Goal: Navigation & Orientation: Find specific page/section

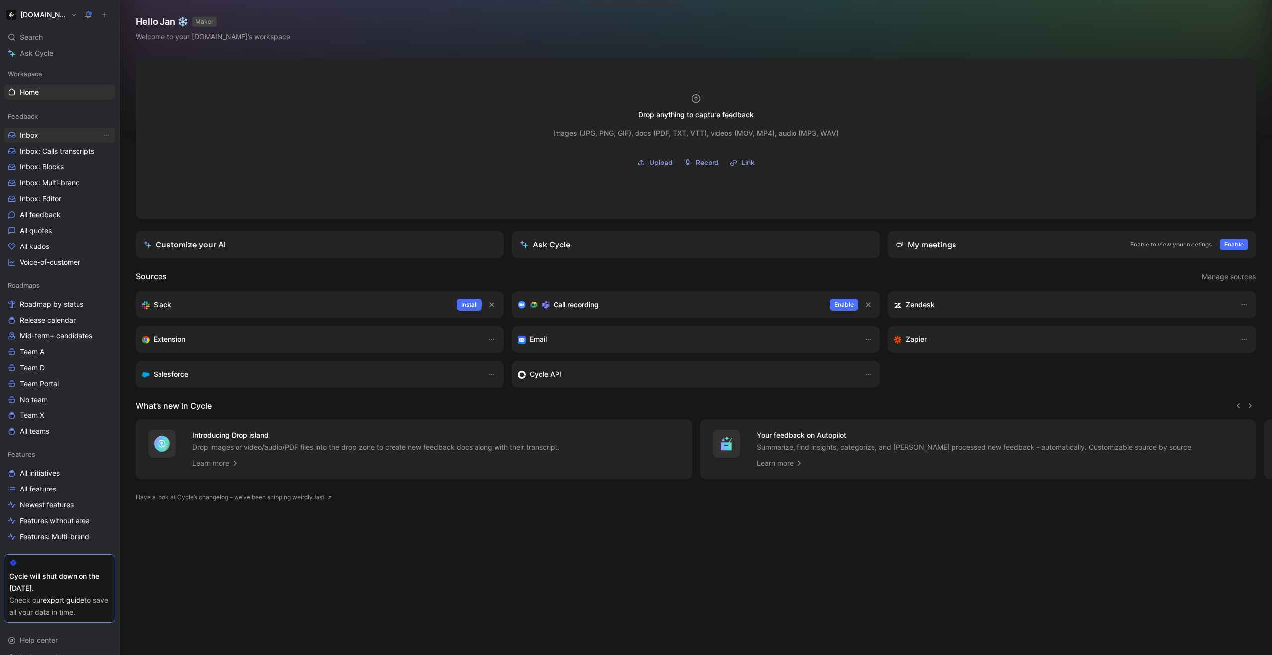
click at [36, 137] on span "Inbox" at bounding box center [29, 135] width 18 height 10
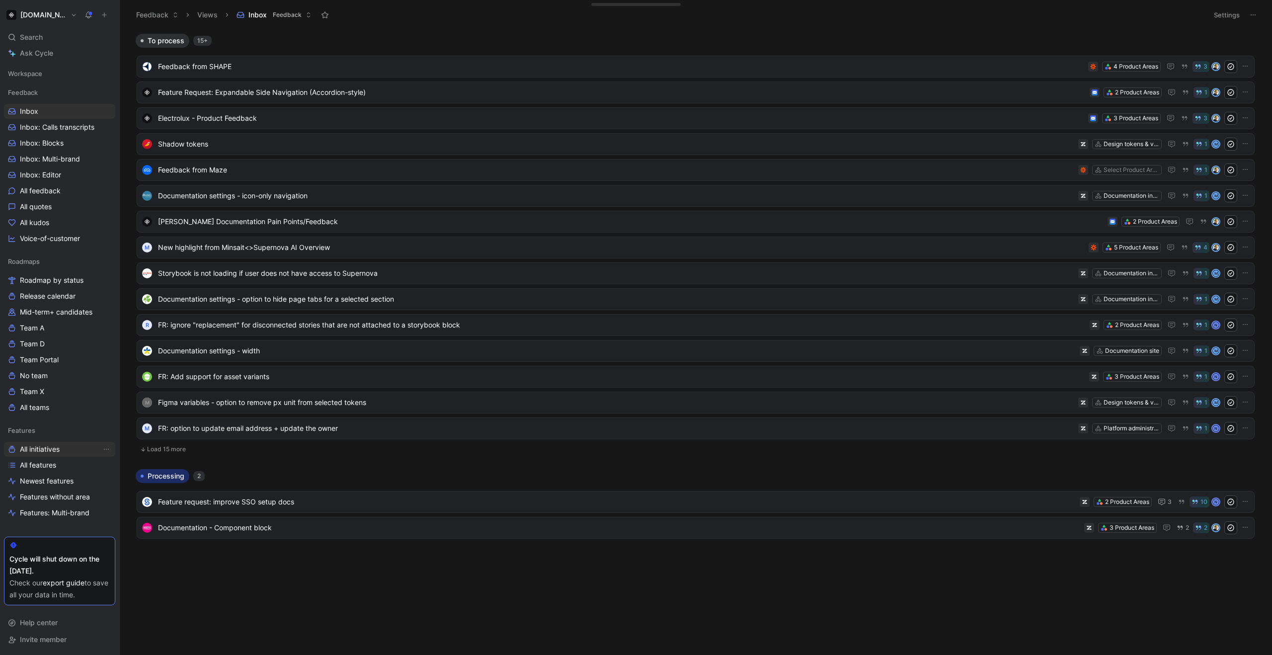
click at [37, 448] on span "All initiatives" at bounding box center [40, 449] width 40 height 10
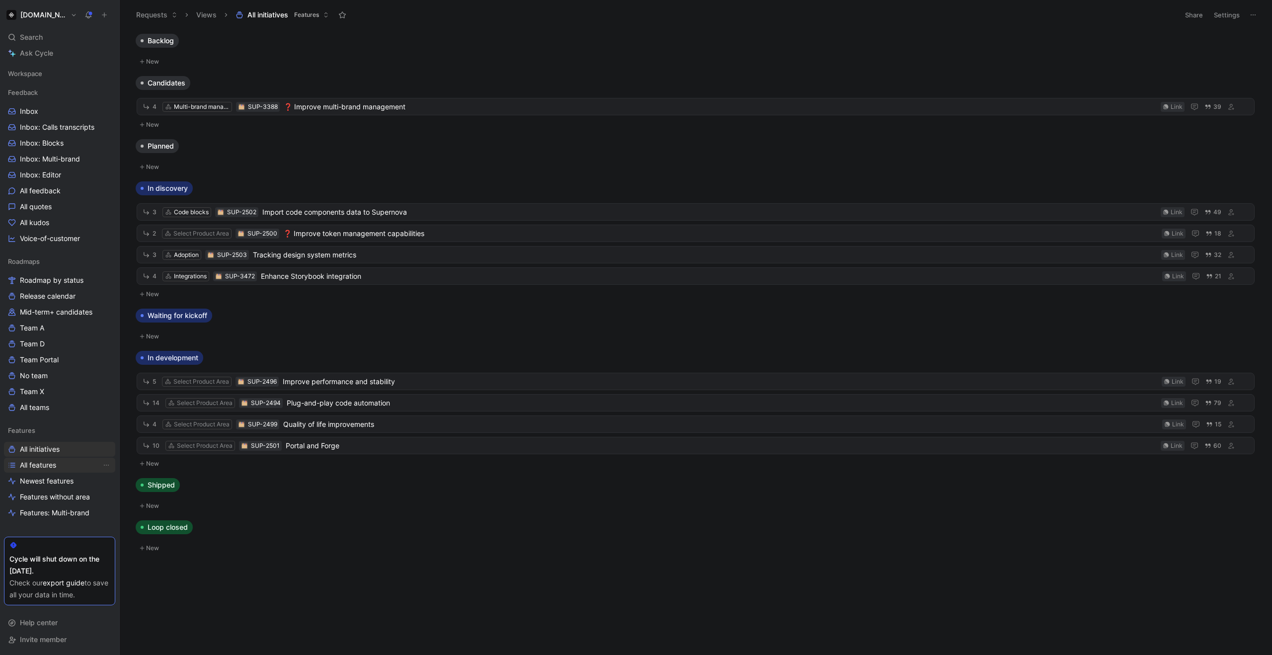
click at [77, 464] on link "All features" at bounding box center [59, 465] width 111 height 15
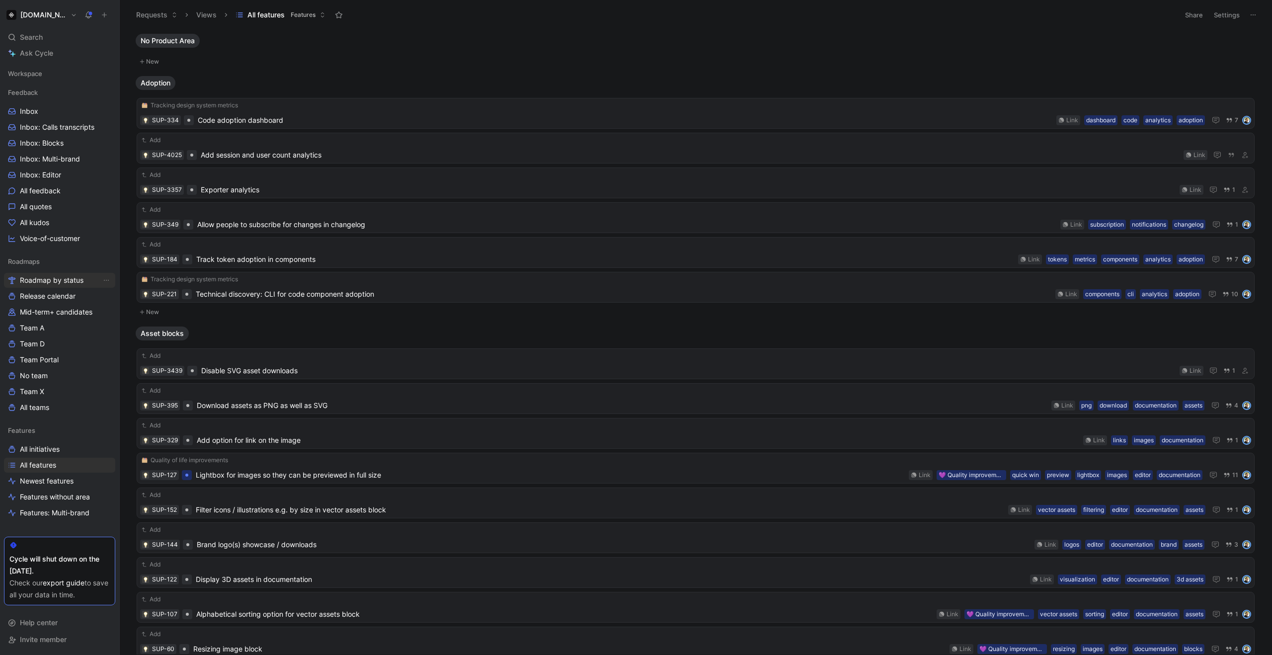
click at [49, 282] on span "Roadmap by status" at bounding box center [52, 280] width 64 height 10
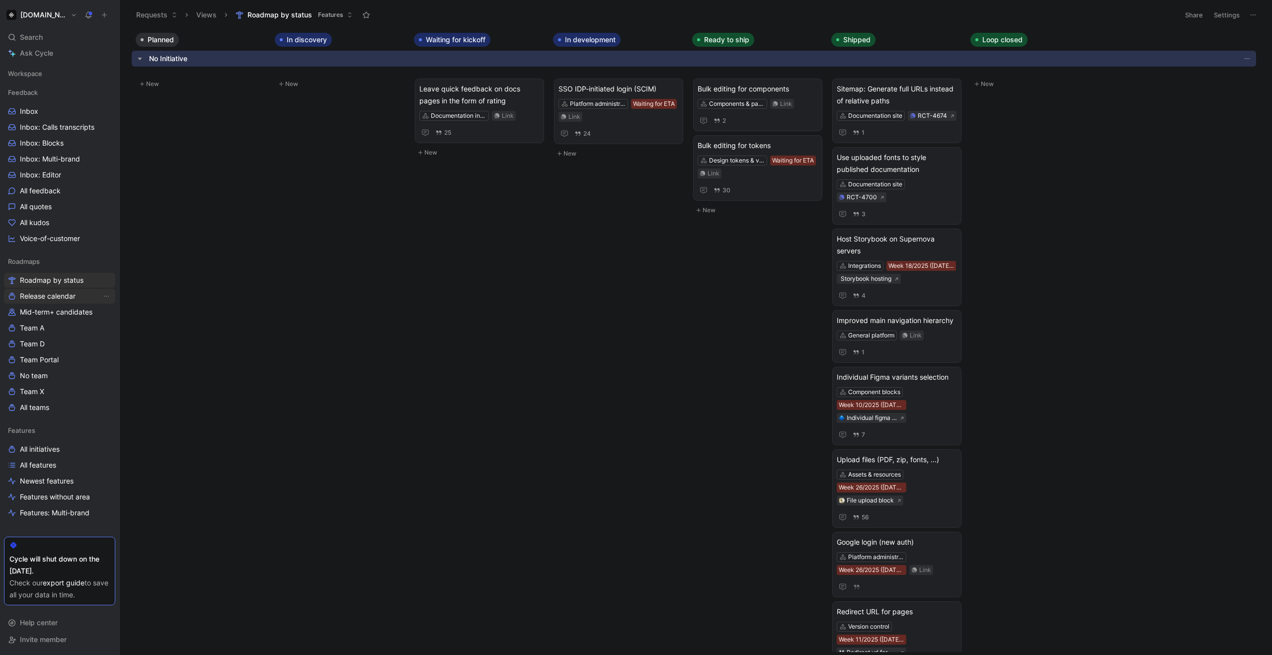
click at [45, 299] on span "Release calendar" at bounding box center [48, 296] width 56 height 10
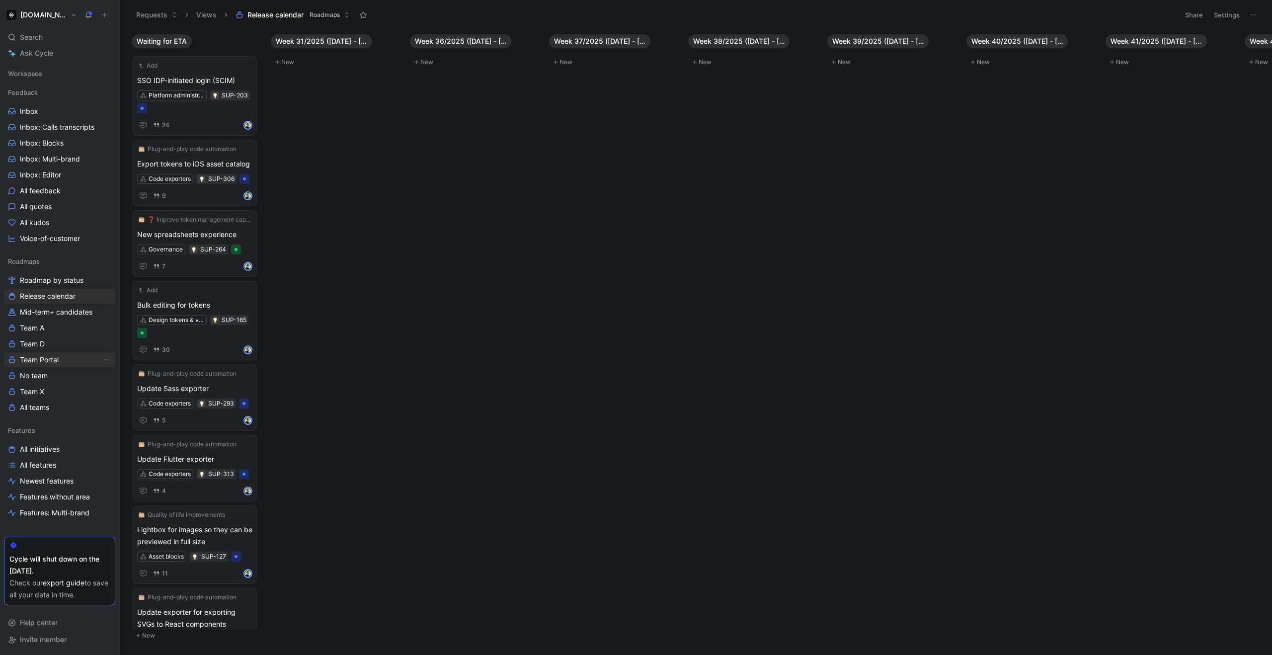
click at [58, 361] on span "Team Portal" at bounding box center [39, 360] width 39 height 10
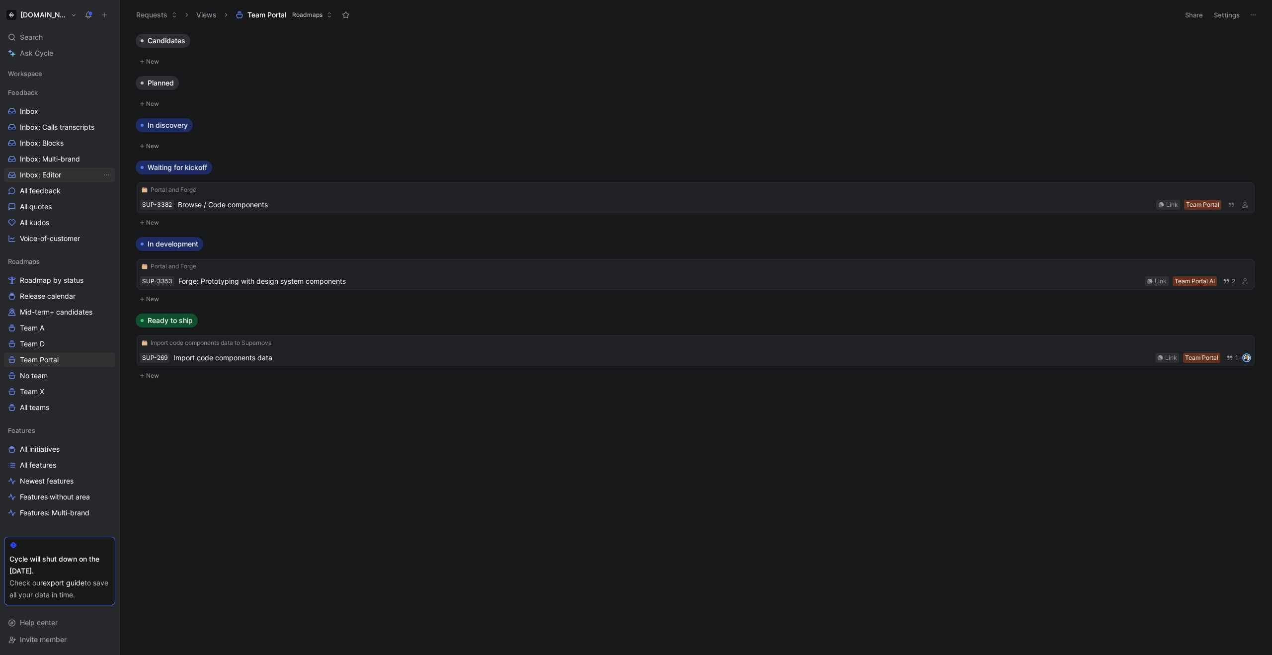
click at [35, 174] on span "Inbox: Editor" at bounding box center [40, 175] width 41 height 10
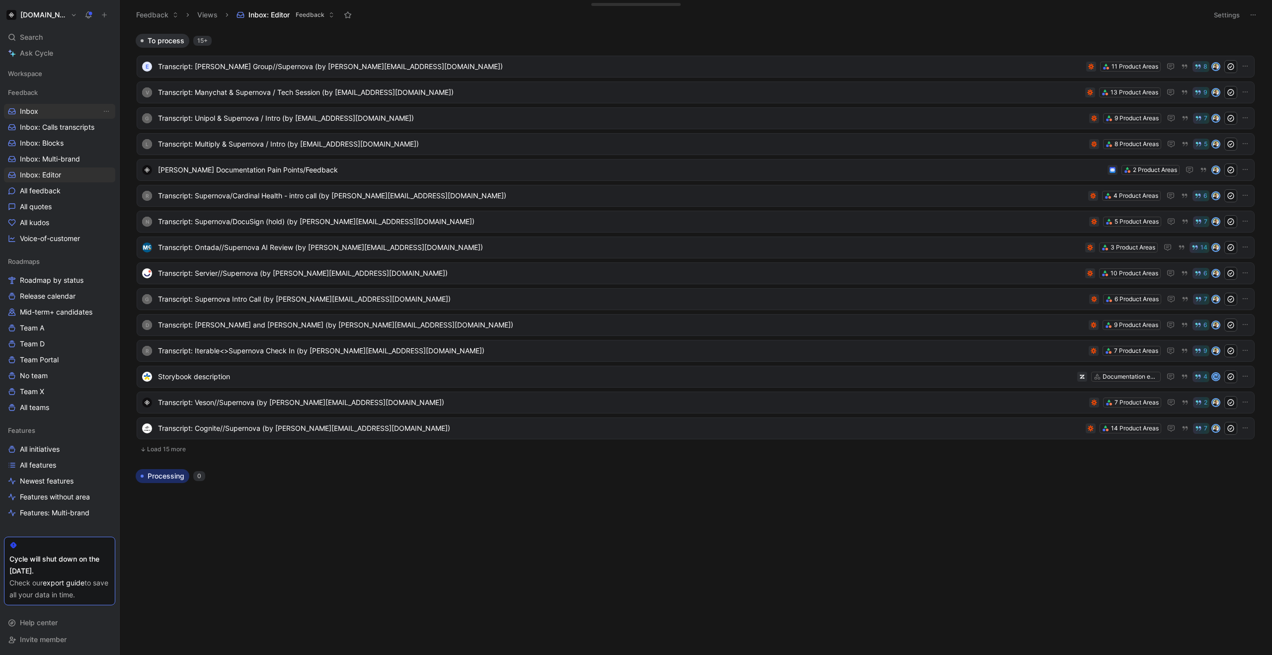
click at [31, 110] on span "Inbox" at bounding box center [29, 111] width 18 height 10
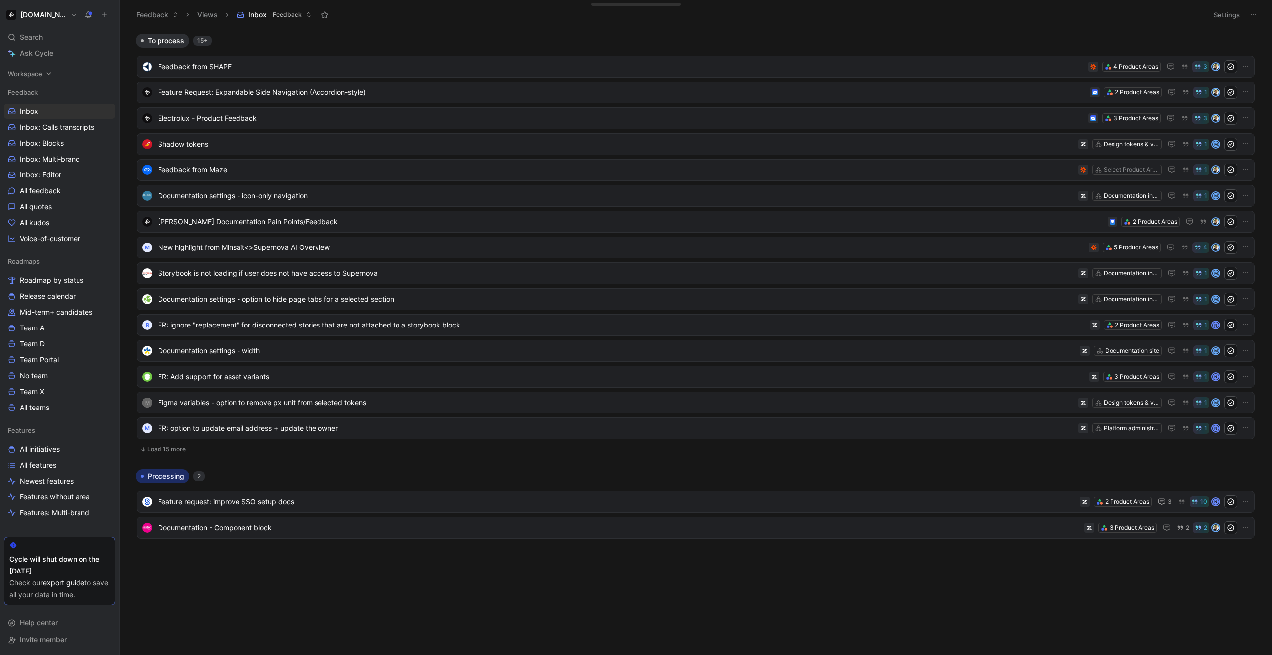
click at [29, 76] on span "Workspace" at bounding box center [25, 74] width 34 height 10
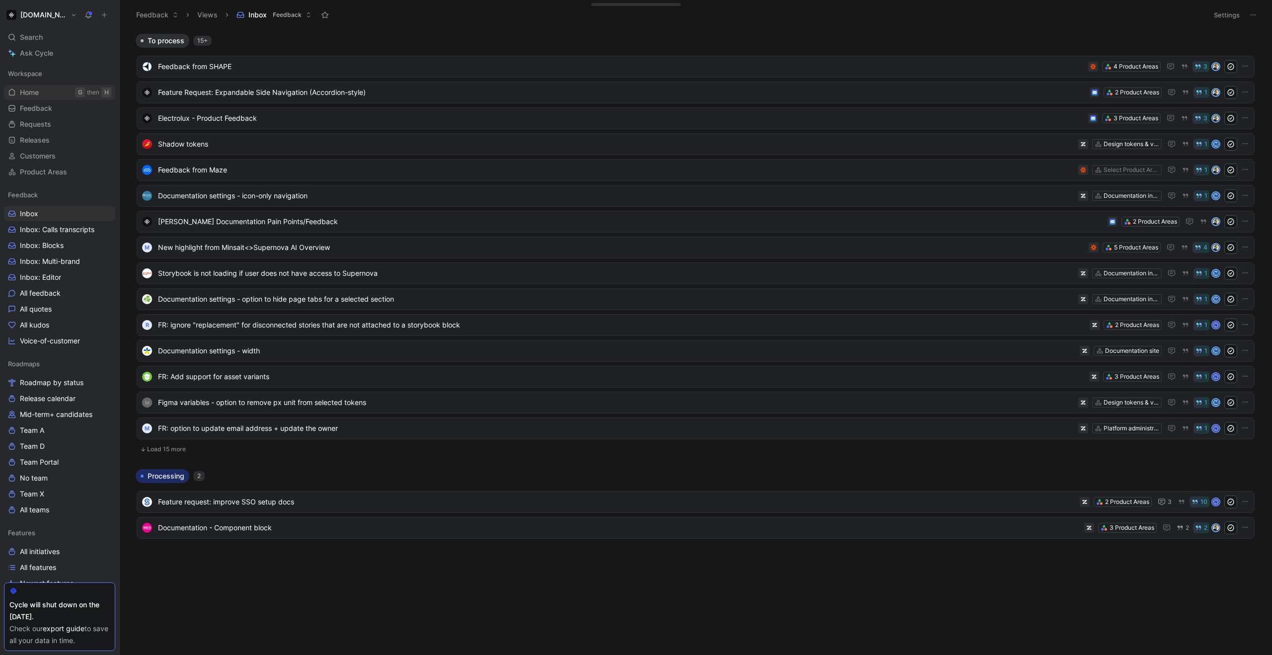
click at [33, 91] on span "Home" at bounding box center [29, 92] width 19 height 10
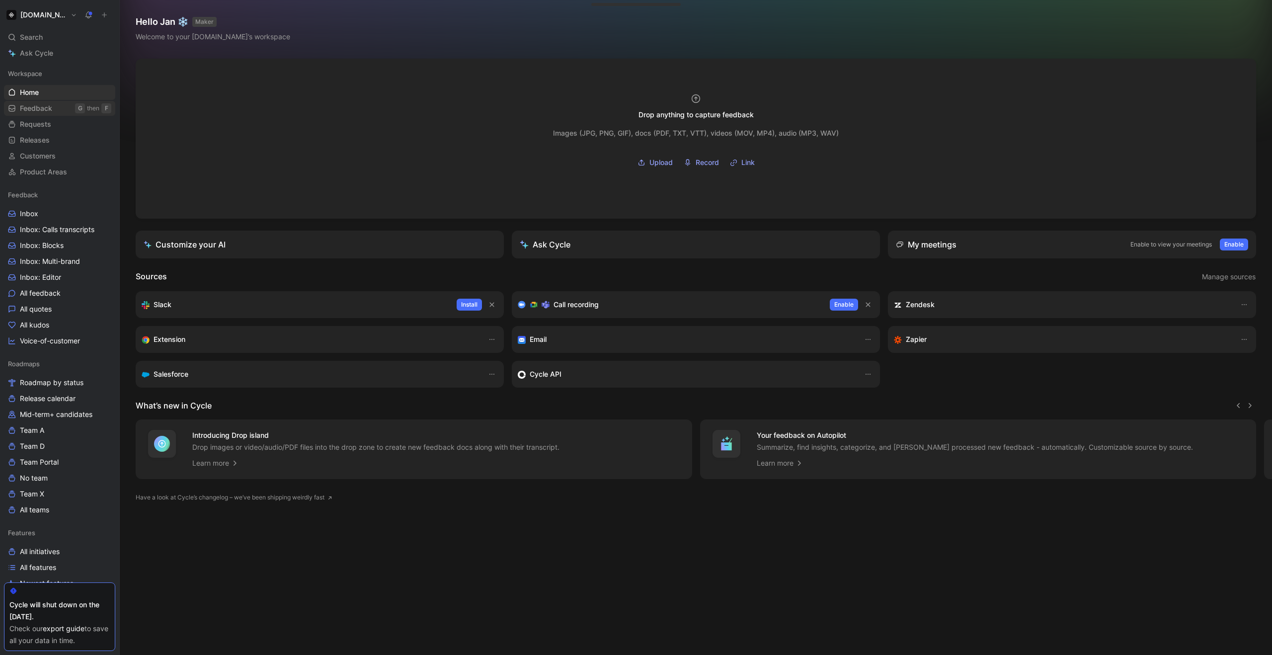
click at [55, 115] on link "Feedback G then F" at bounding box center [59, 108] width 111 height 15
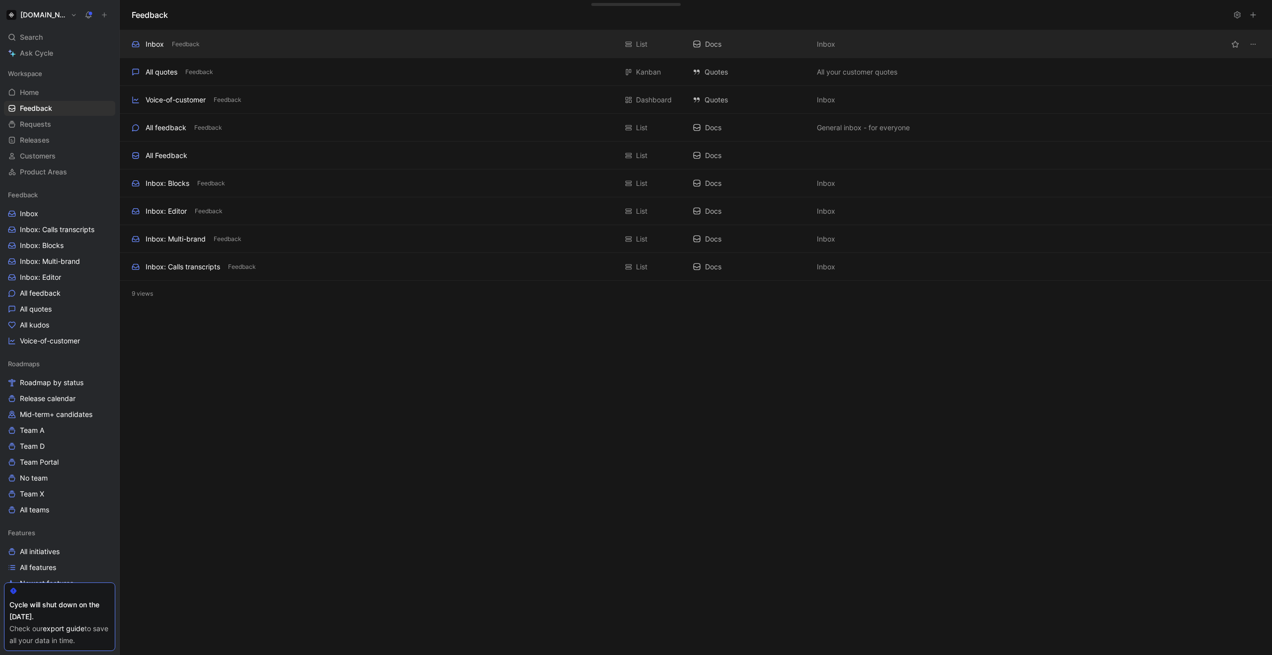
click at [237, 47] on div "Inbox Feedback" at bounding box center [375, 44] width 486 height 12
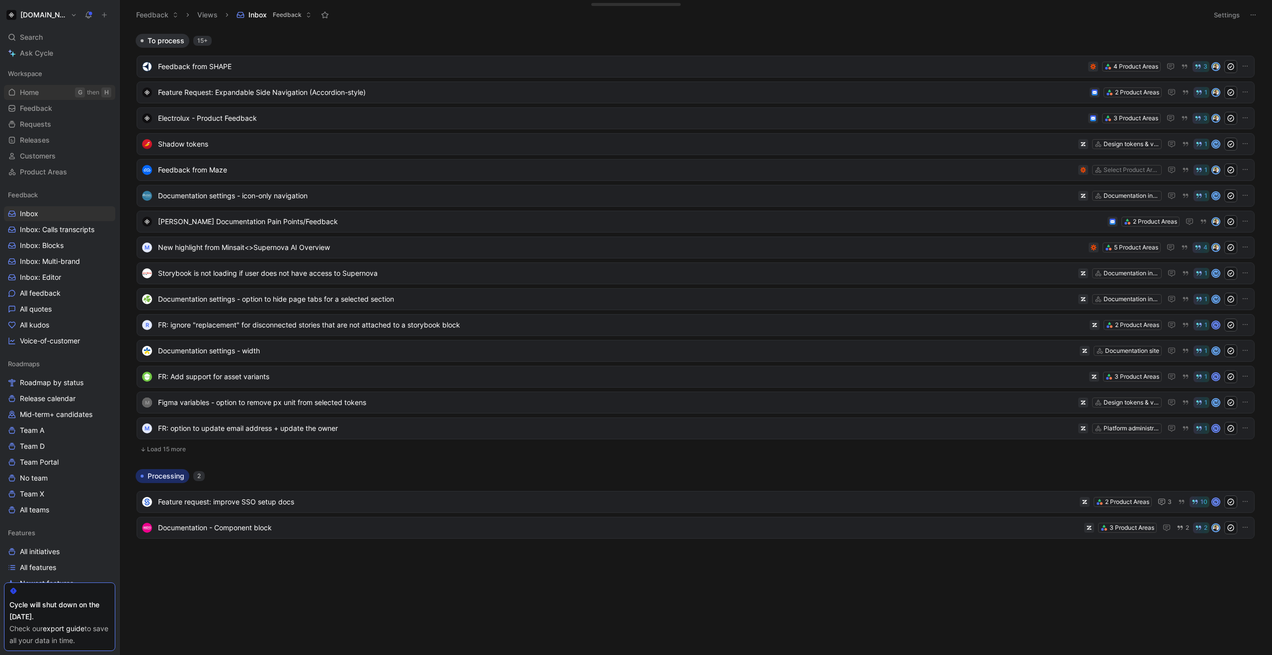
click at [20, 88] on span "Home" at bounding box center [29, 92] width 19 height 10
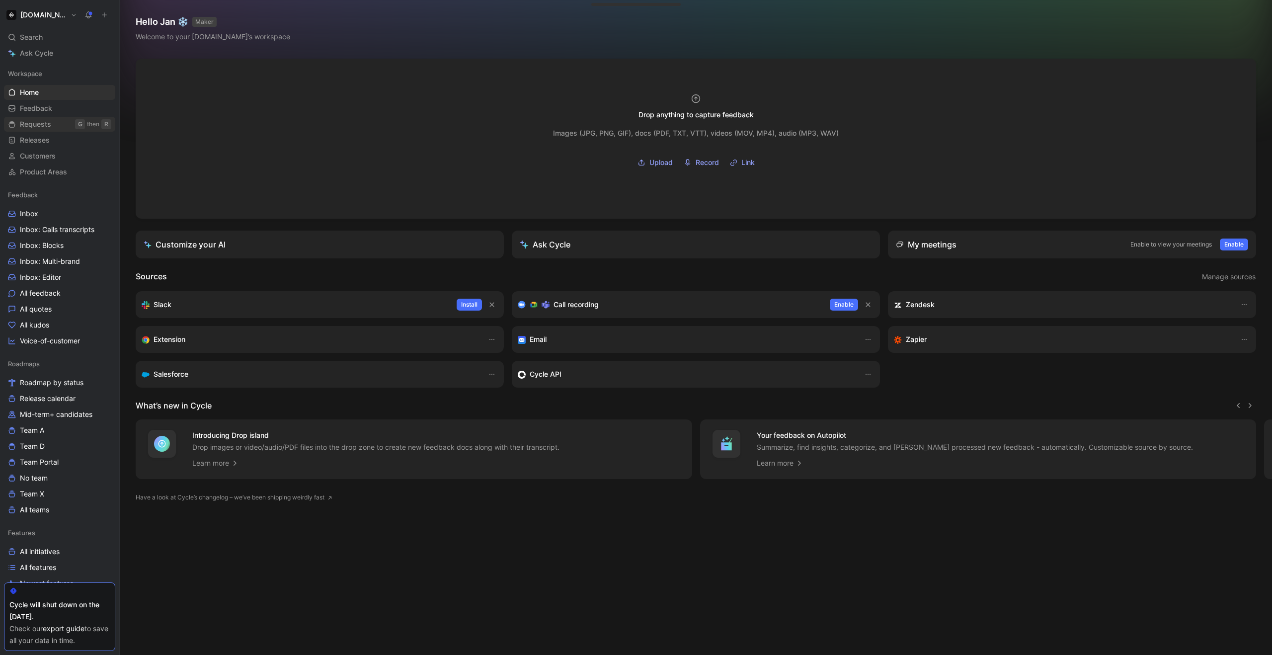
click at [43, 129] on link "Requests G then R" at bounding box center [59, 124] width 111 height 15
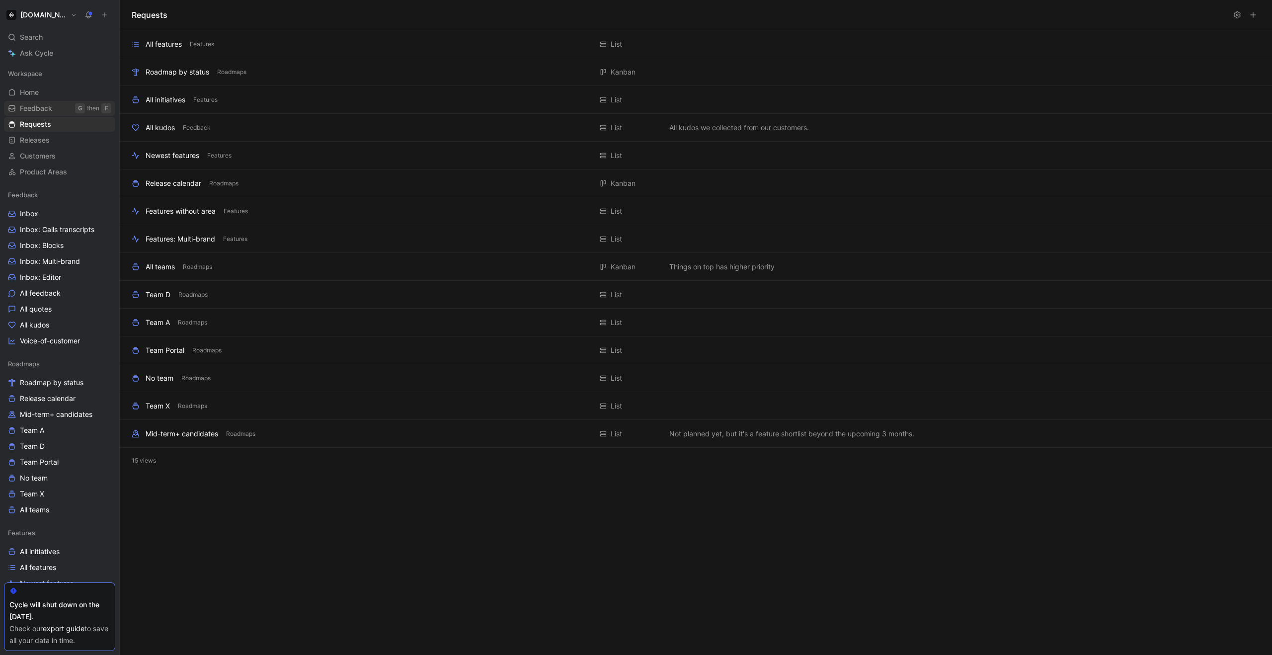
click at [46, 110] on span "Feedback" at bounding box center [36, 108] width 32 height 10
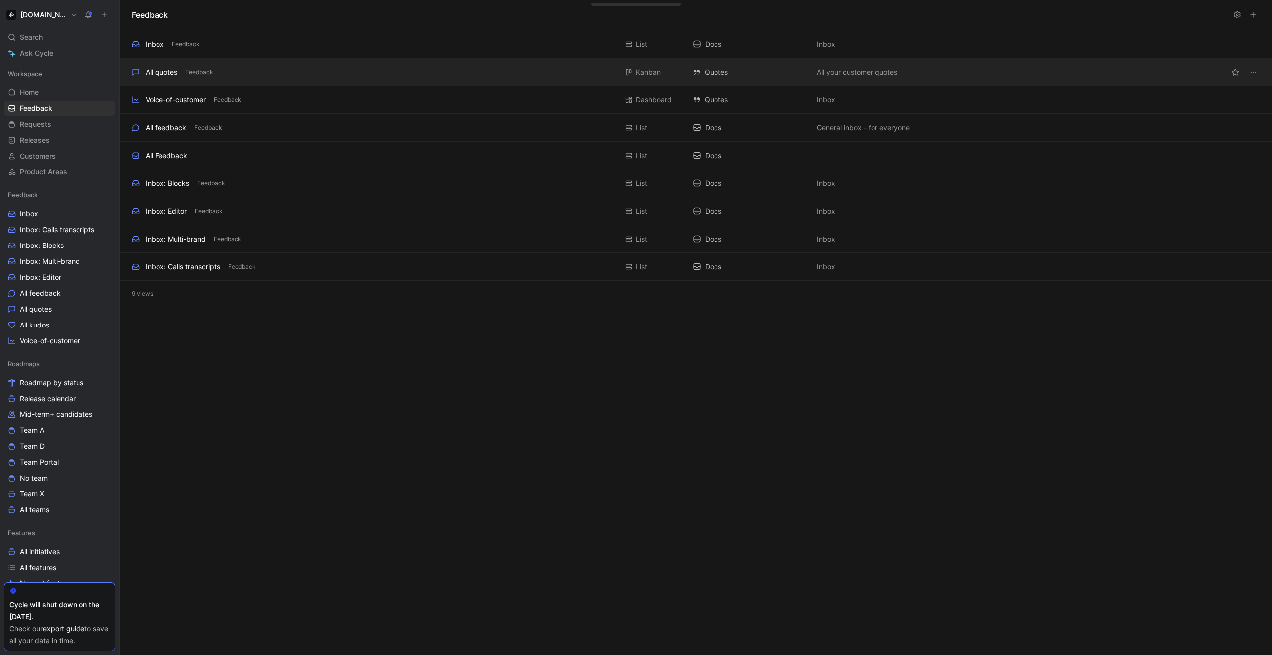
click at [287, 63] on div "All quotes Feedback Kanban Quotes All your customer quotes" at bounding box center [696, 72] width 1152 height 28
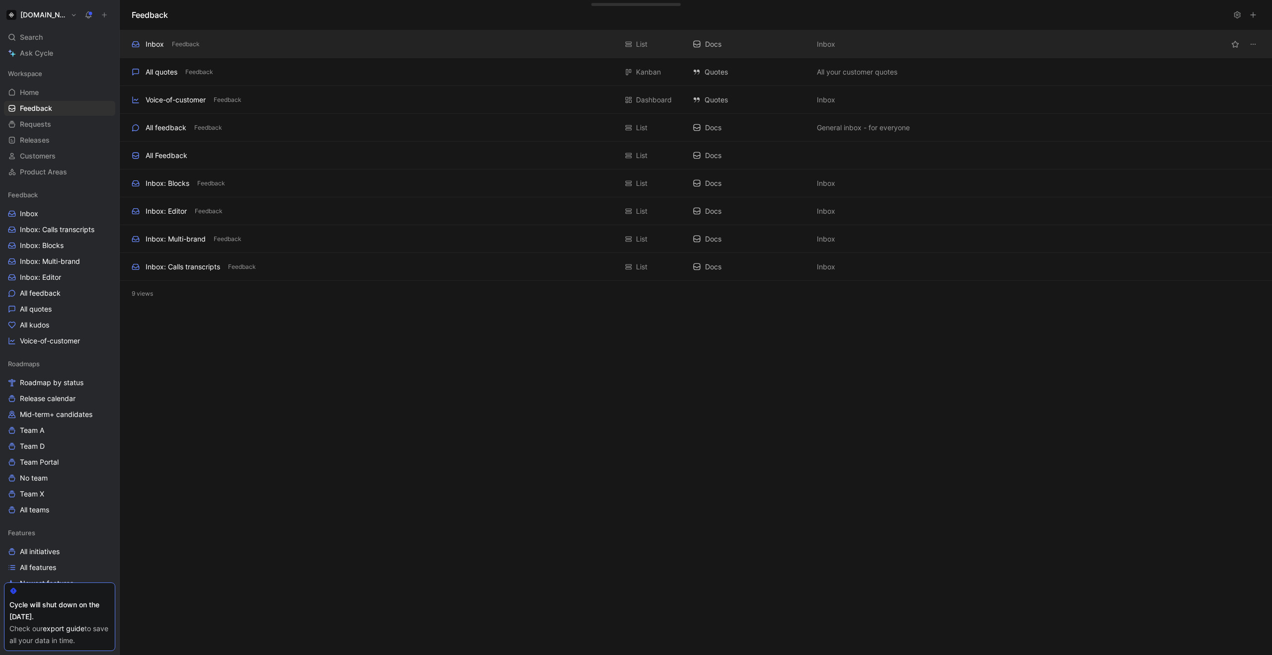
click at [327, 46] on div "Inbox Feedback" at bounding box center [375, 44] width 486 height 12
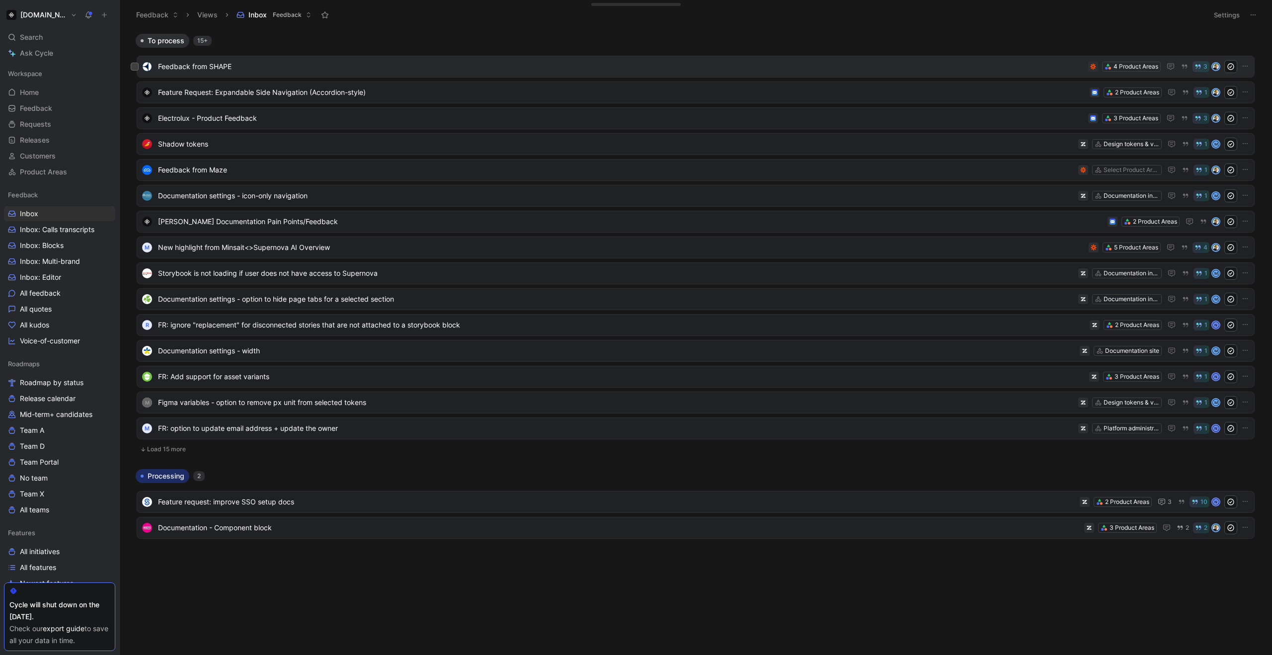
click at [291, 58] on div "Feedback from SHAPE 4 Product Areas 3" at bounding box center [696, 67] width 1118 height 22
